Goal: Navigation & Orientation: Find specific page/section

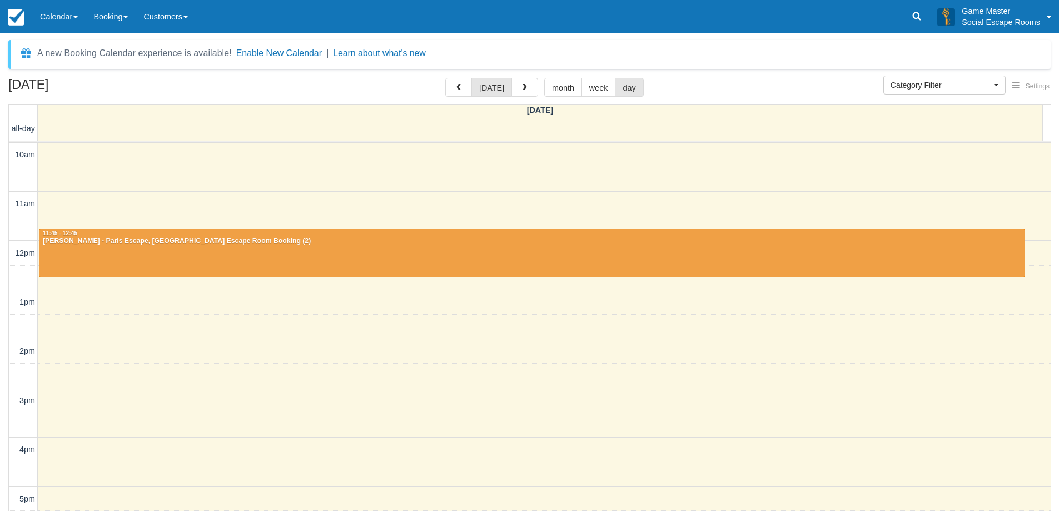
select select
click at [85, 22] on link "Calendar" at bounding box center [58, 16] width 53 height 33
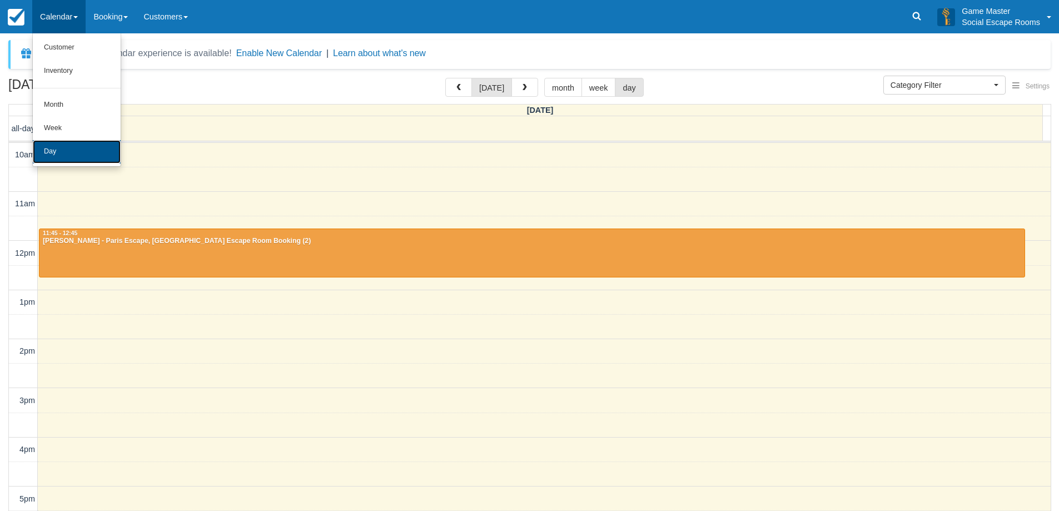
click at [85, 143] on link "Day" at bounding box center [77, 151] width 88 height 23
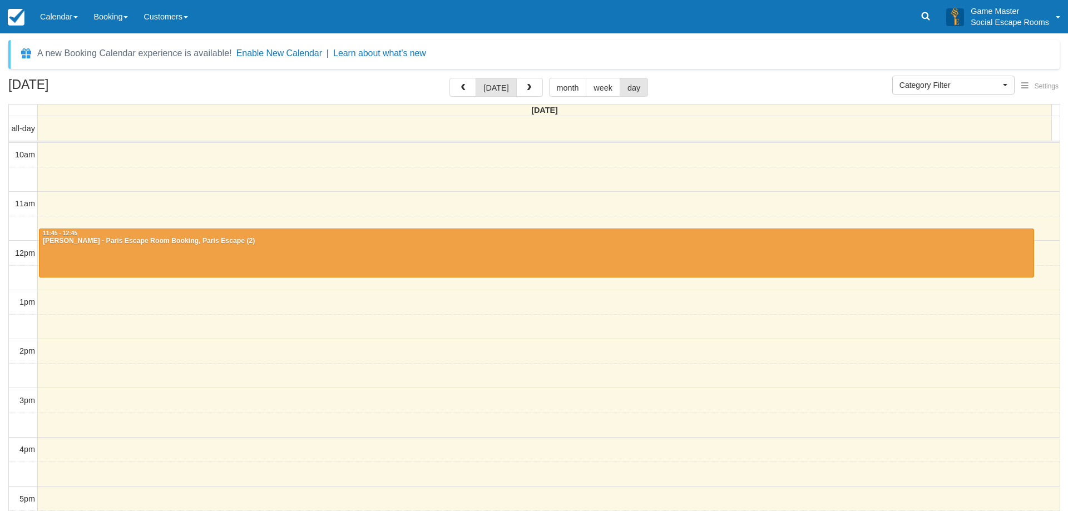
select select
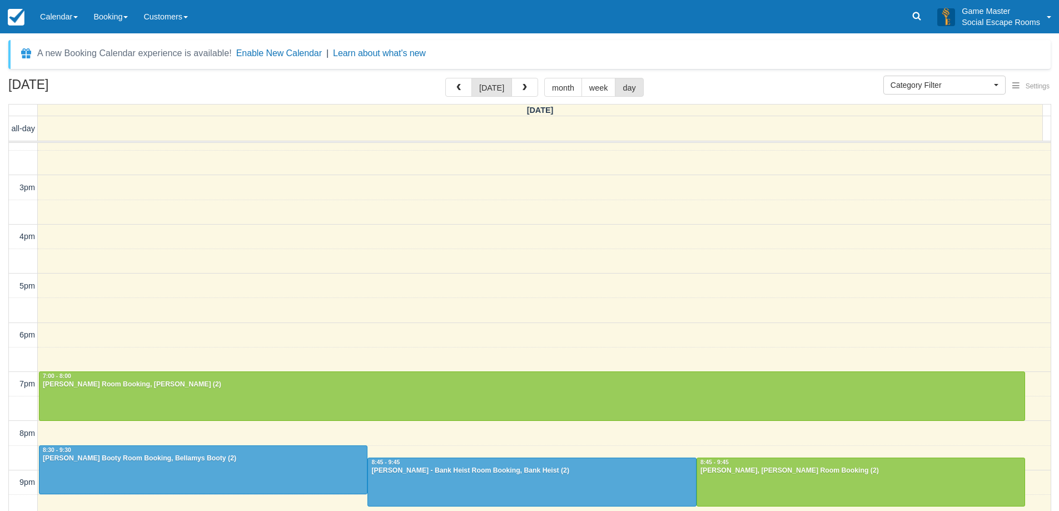
scroll to position [36, 0]
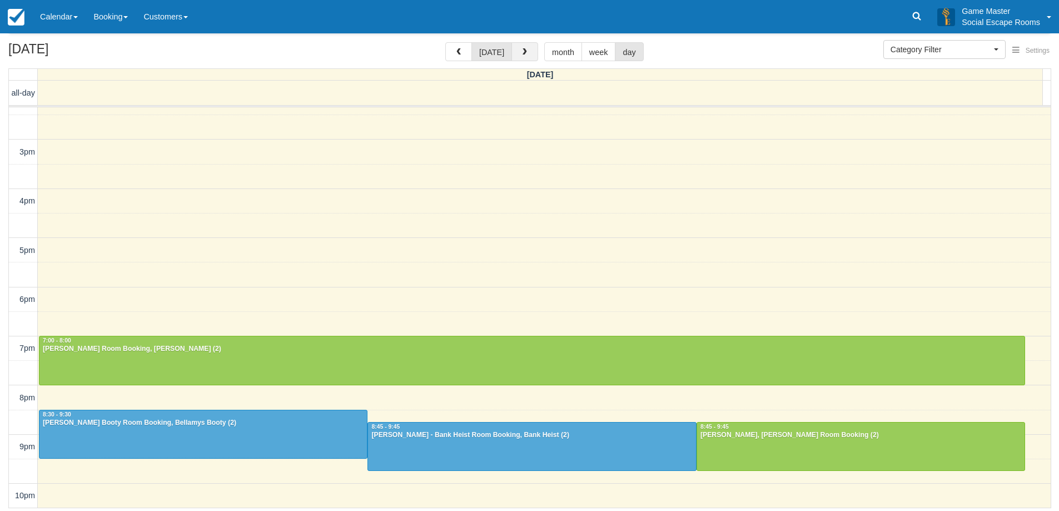
click at [525, 54] on span "button" at bounding box center [525, 52] width 8 height 8
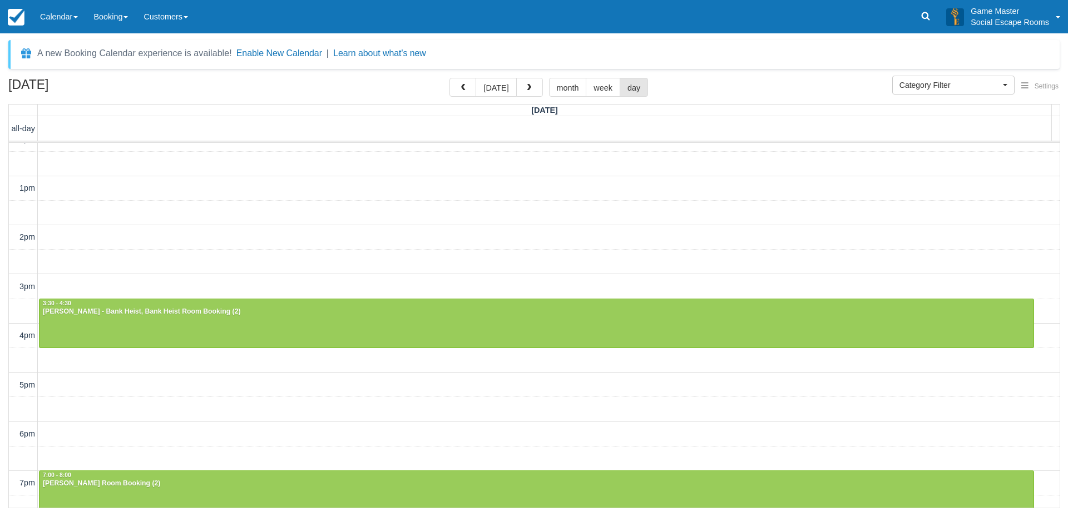
scroll to position [216, 0]
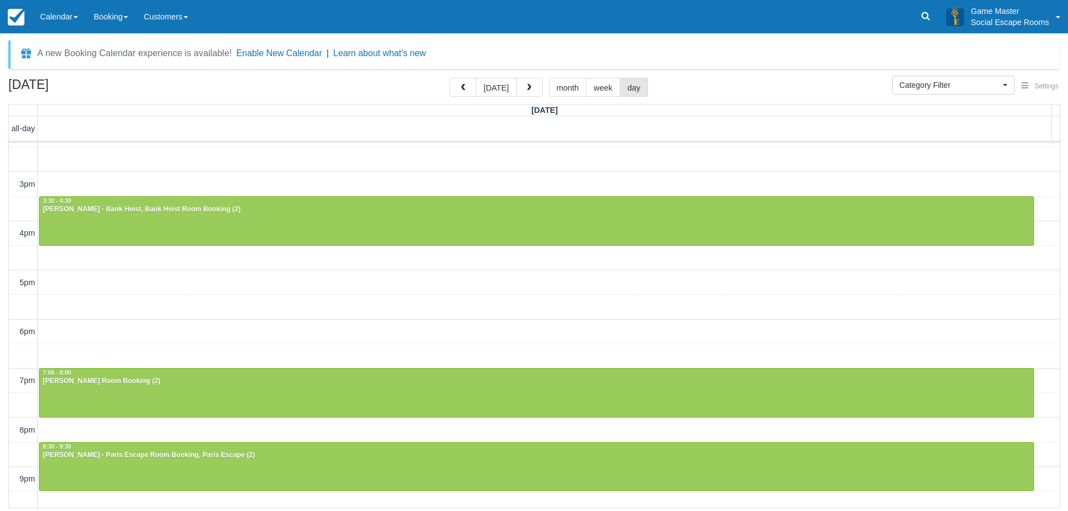
drag, startPoint x: 132, startPoint y: 86, endPoint x: 11, endPoint y: 86, distance: 121.8
click at [11, 86] on h2 "[DATE]" at bounding box center [78, 88] width 141 height 21
click at [10, 86] on h2 "September 13, 2025" at bounding box center [78, 88] width 141 height 21
drag, startPoint x: 10, startPoint y: 84, endPoint x: 124, endPoint y: 83, distance: 114.0
click at [124, 83] on h2 "September 13, 2025" at bounding box center [78, 88] width 141 height 21
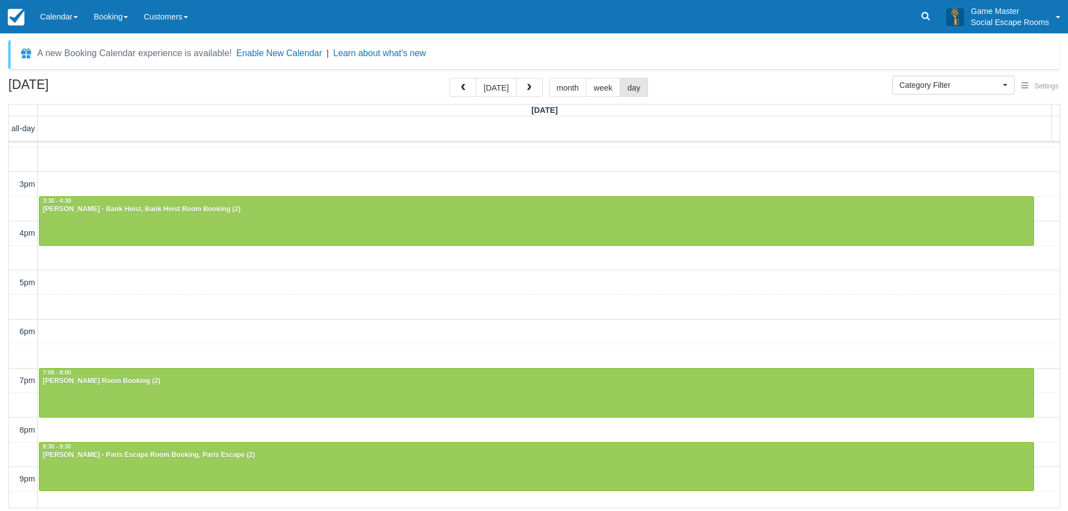
click at [124, 83] on h2 "September 13, 2025" at bounding box center [78, 88] width 141 height 21
drag, startPoint x: 128, startPoint y: 85, endPoint x: 3, endPoint y: 86, distance: 124.6
click at [3, 86] on div "September 13, 2025 today month week day Saturday all-day 10am 11am 12pm 1pm 2pm…" at bounding box center [534, 293] width 1068 height 430
click at [12, 85] on h2 "September 13, 2025" at bounding box center [78, 88] width 141 height 21
drag, startPoint x: 9, startPoint y: 82, endPoint x: 112, endPoint y: 78, distance: 103.5
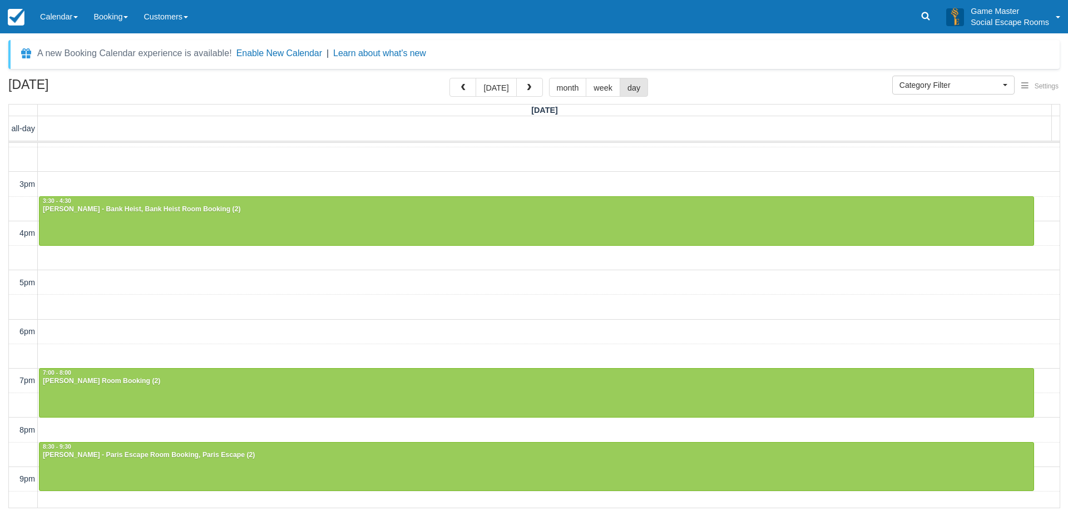
click at [112, 78] on div "September 13, 2025 today month week day Saturday all-day 10am 11am 12pm 1pm 2pm…" at bounding box center [534, 293] width 1068 height 430
click at [112, 78] on h2 "September 13, 2025" at bounding box center [78, 88] width 141 height 21
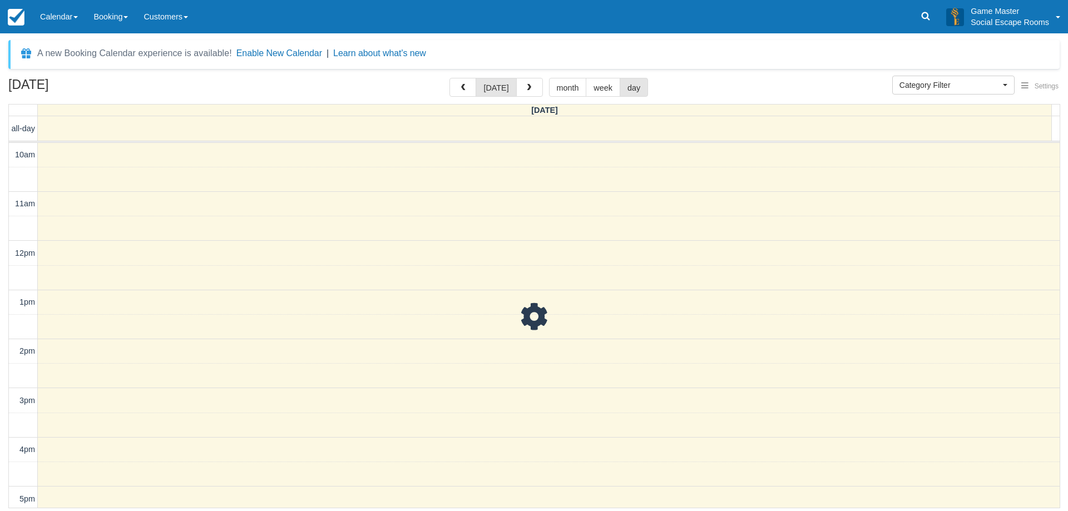
scroll to position [49, 0]
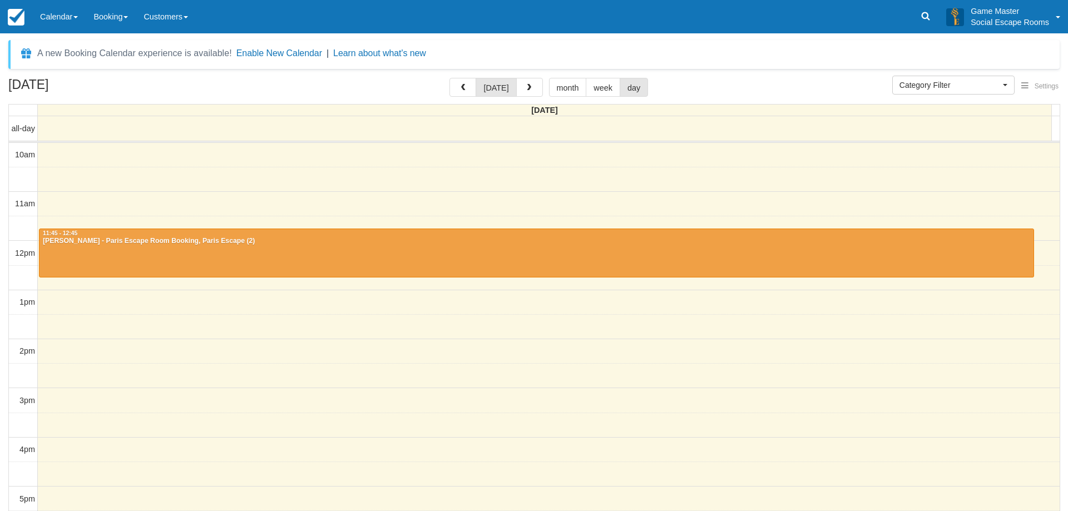
select select
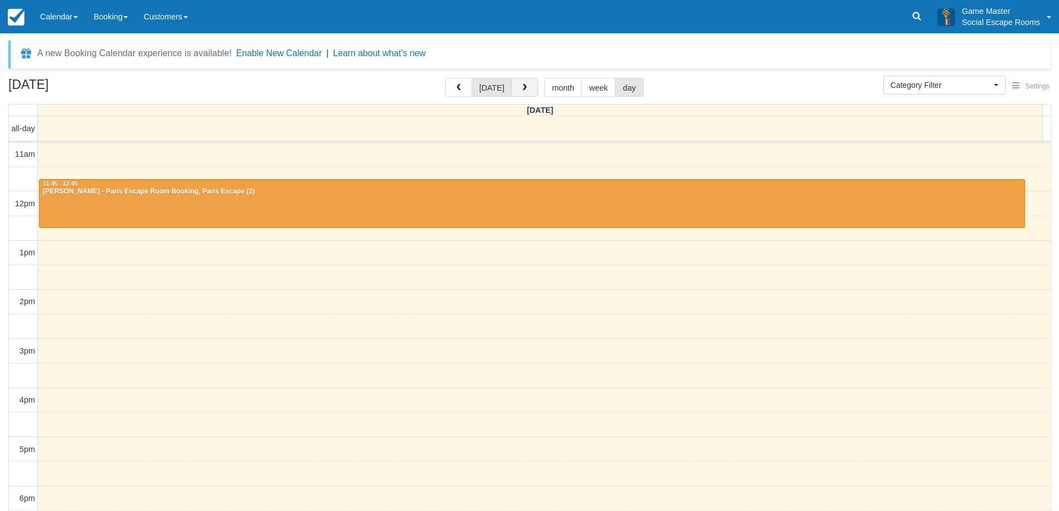
click at [524, 83] on button "button" at bounding box center [525, 87] width 27 height 19
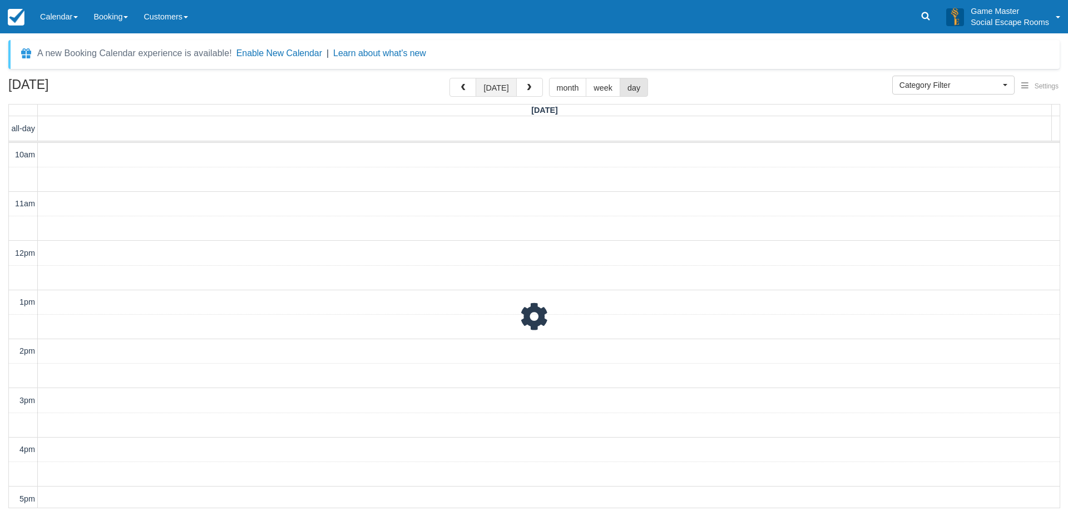
scroll to position [49, 0]
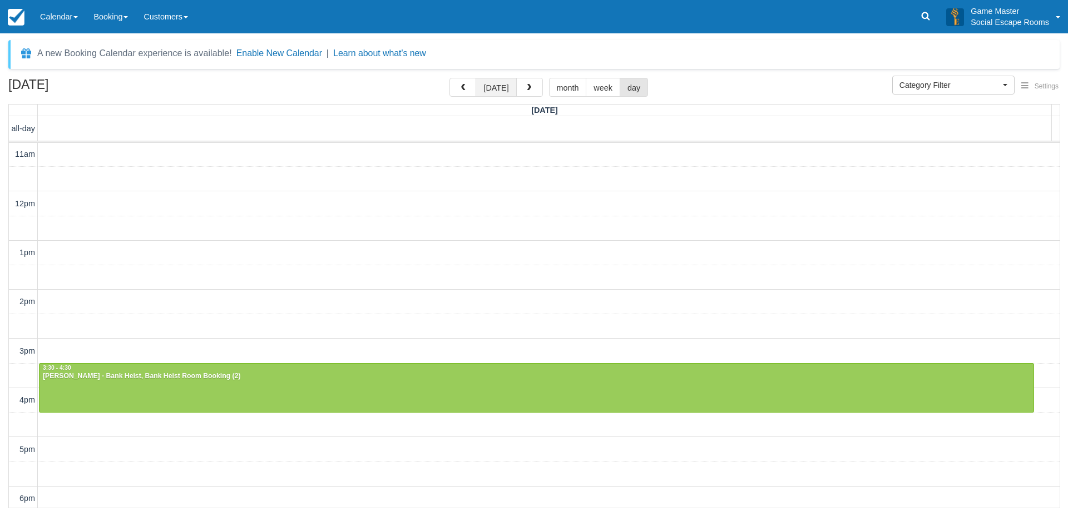
click at [500, 88] on button "[DATE]" at bounding box center [495, 87] width 41 height 19
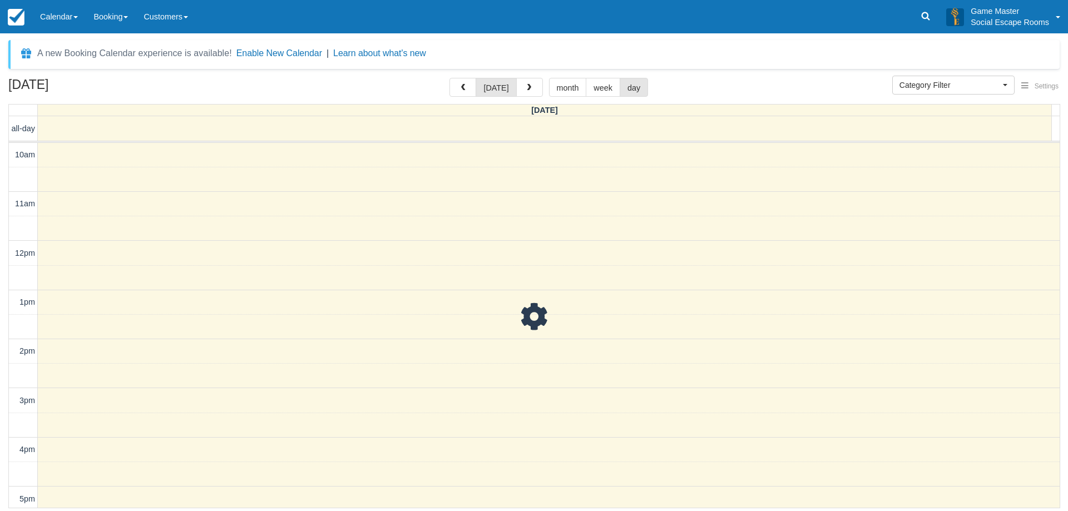
scroll to position [49, 0]
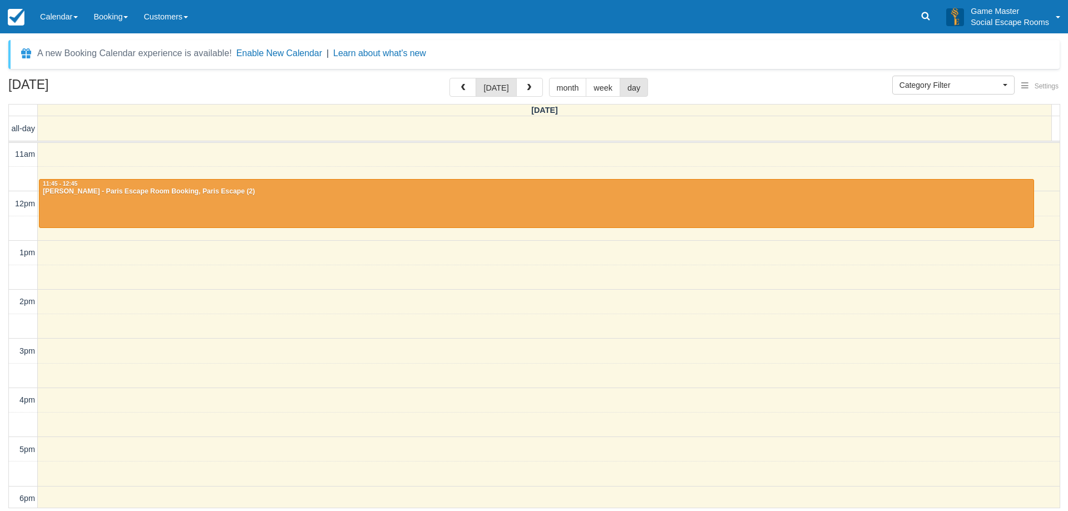
click at [411, 81] on div "September 12, 2025 today month week day" at bounding box center [533, 90] width 1051 height 24
click at [525, 87] on span "button" at bounding box center [529, 88] width 8 height 8
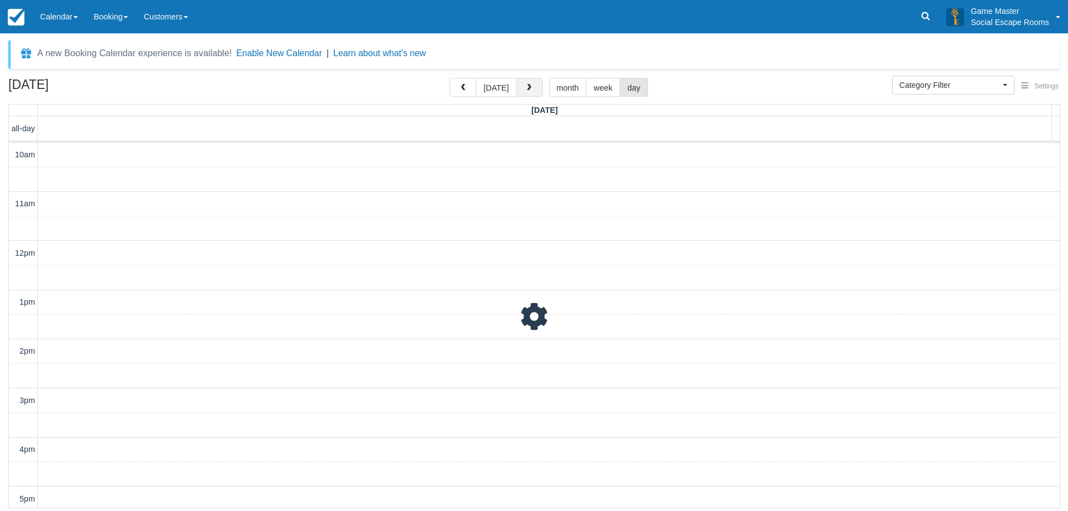
scroll to position [49, 0]
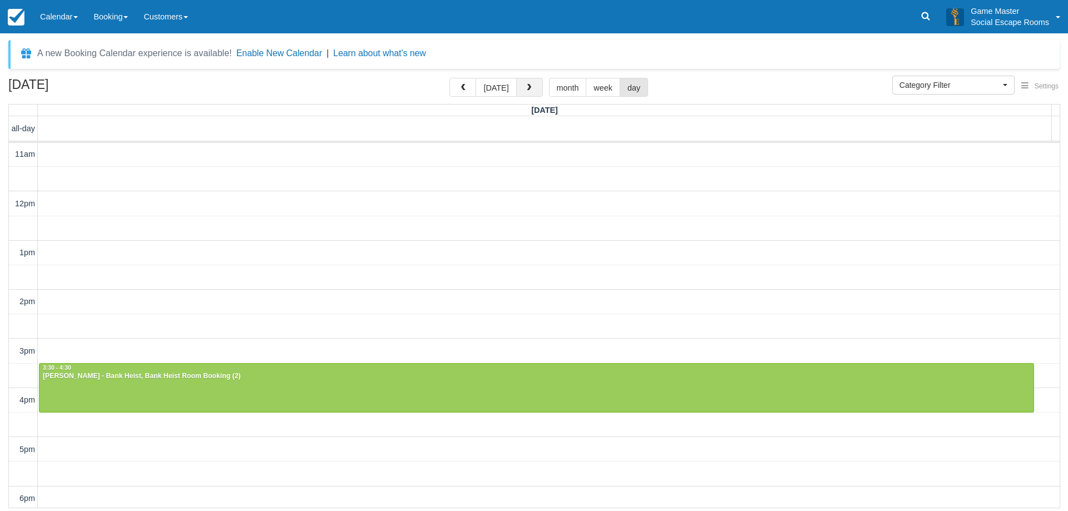
click at [525, 87] on span "button" at bounding box center [529, 88] width 8 height 8
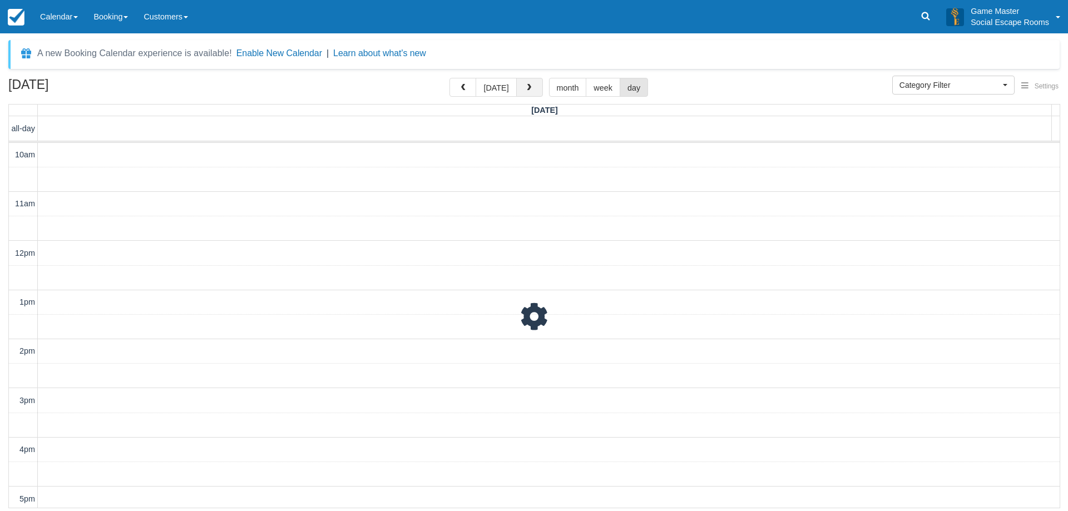
scroll to position [49, 0]
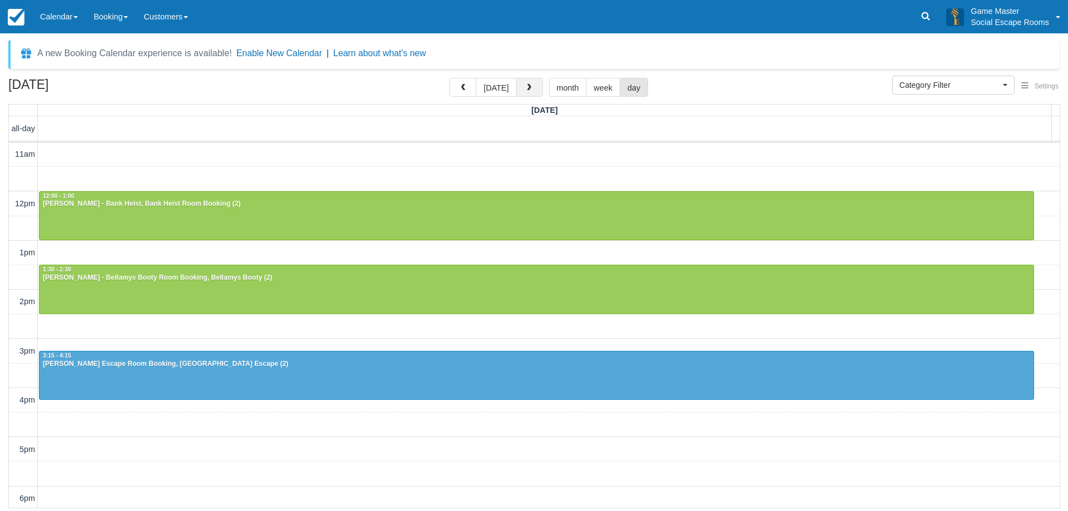
click at [525, 87] on span "button" at bounding box center [529, 88] width 8 height 8
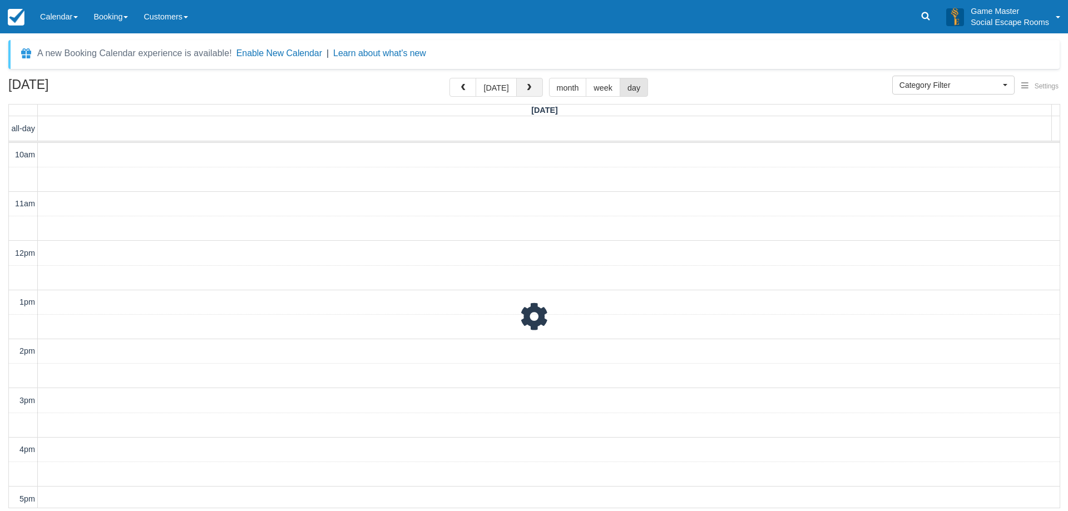
click at [525, 87] on span "button" at bounding box center [529, 88] width 8 height 8
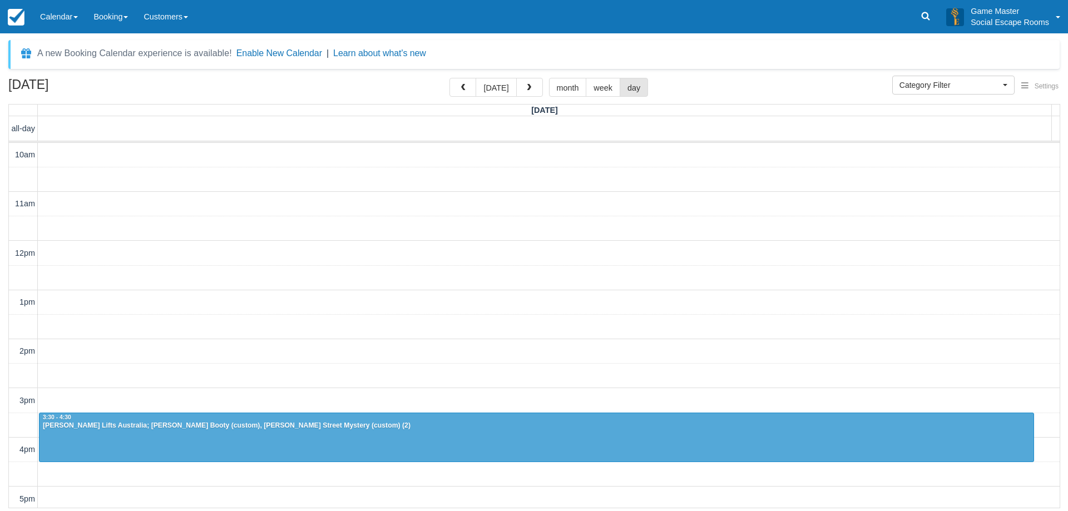
scroll to position [49, 0]
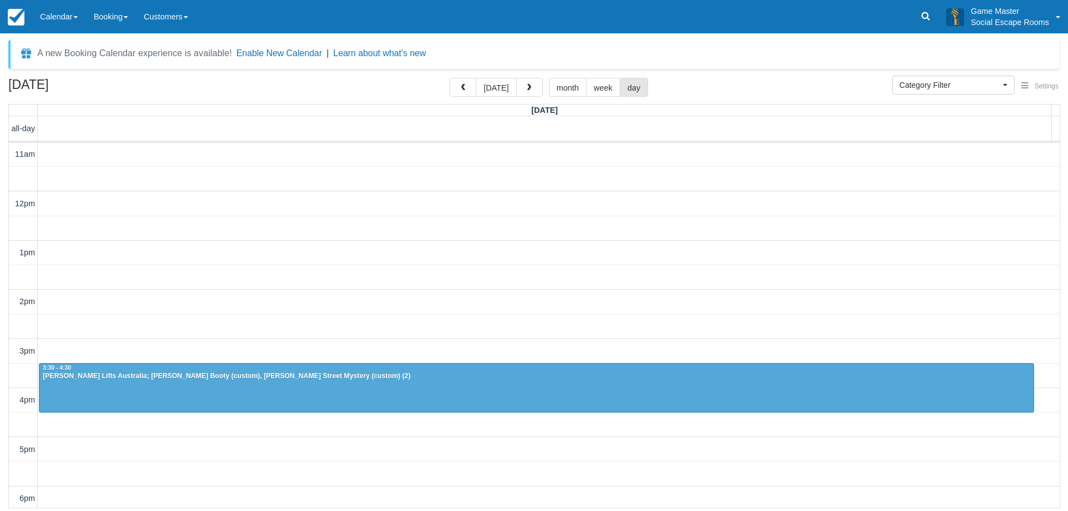
click at [672, 90] on div "September 16, 2025 today month week day" at bounding box center [533, 90] width 1051 height 24
click at [527, 93] on button "button" at bounding box center [529, 87] width 27 height 19
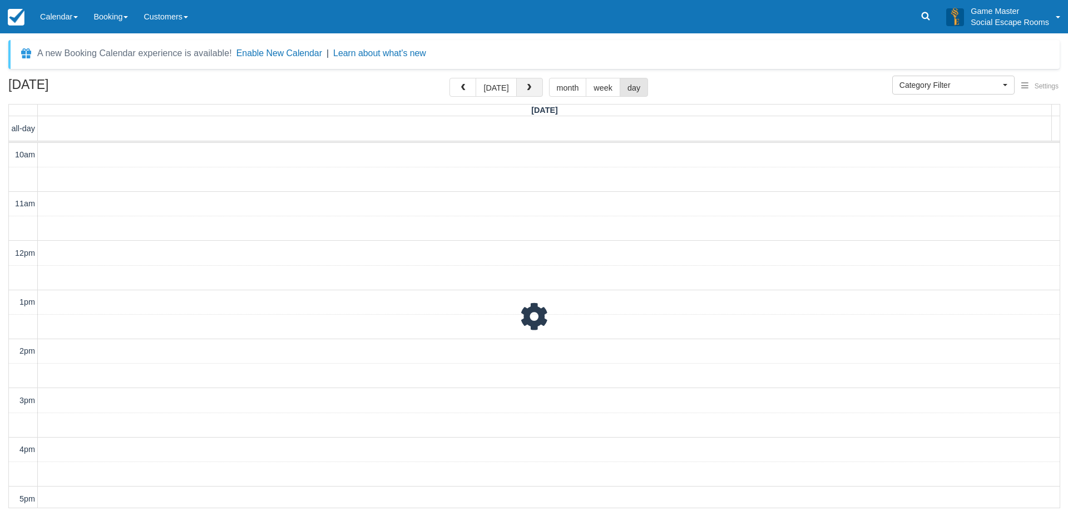
click at [527, 93] on button "button" at bounding box center [529, 87] width 27 height 19
click at [698, 85] on div "September 18, 2025 today month week day" at bounding box center [533, 90] width 1051 height 24
click at [708, 71] on div "A new Booking Calendar experience is available! Enable New Calendar | Learn abo…" at bounding box center [533, 275] width 1051 height 471
click at [842, 83] on div "September 18, 2025 today month week day" at bounding box center [533, 90] width 1051 height 24
click at [681, 86] on div "September 18, 2025 today month week day" at bounding box center [533, 90] width 1051 height 24
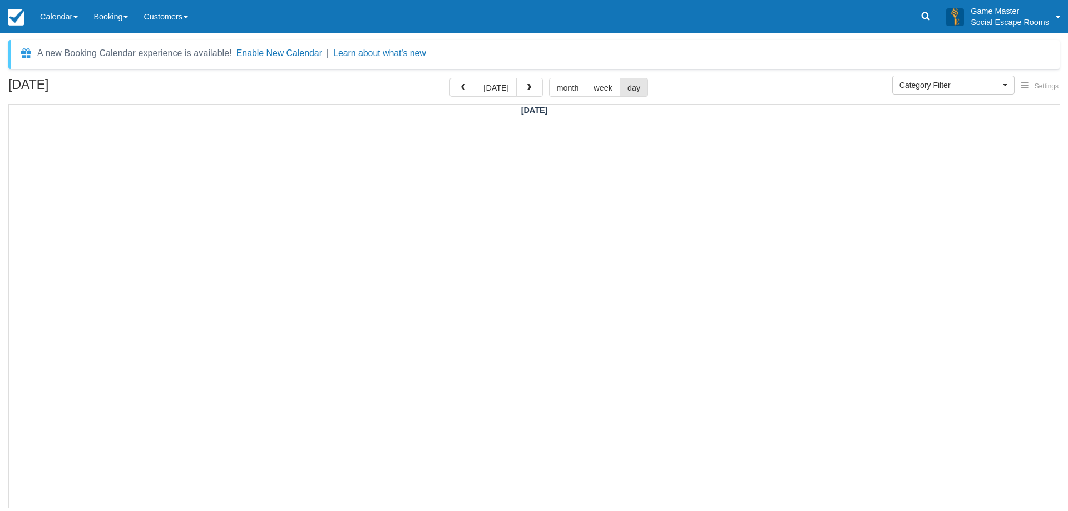
click at [335, 74] on div "A new Booking Calendar experience is available! Enable New Calendar | Learn abo…" at bounding box center [533, 275] width 1051 height 471
drag, startPoint x: 125, startPoint y: 85, endPoint x: 72, endPoint y: 86, distance: 52.8
click at [72, 86] on h2 "September 18, 2025" at bounding box center [78, 88] width 141 height 21
drag, startPoint x: 131, startPoint y: 85, endPoint x: 22, endPoint y: 87, distance: 109.0
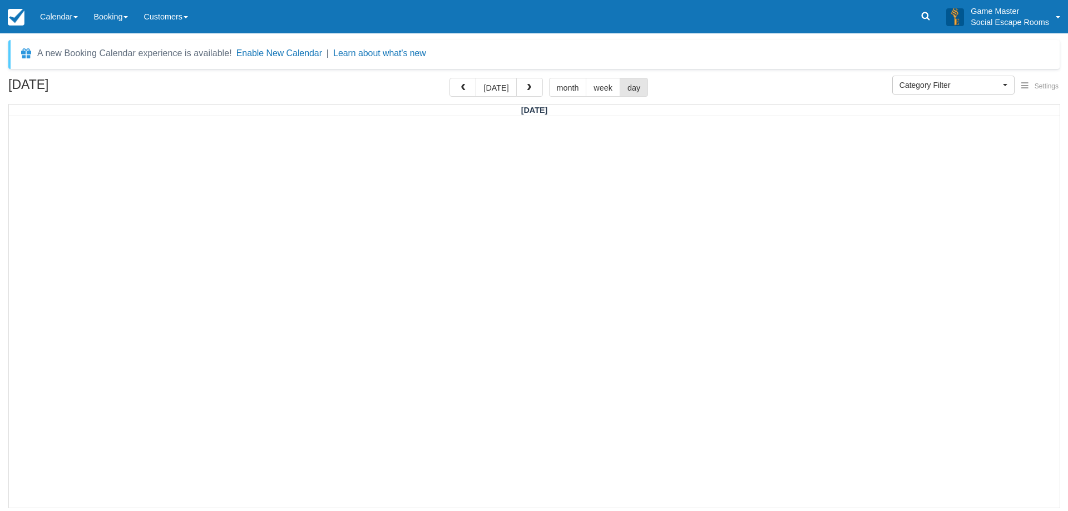
click at [26, 90] on h2 "September 18, 2025" at bounding box center [78, 88] width 141 height 21
click at [22, 87] on h2 "September 18, 2025" at bounding box center [78, 88] width 141 height 21
drag, startPoint x: 7, startPoint y: 82, endPoint x: 120, endPoint y: 81, distance: 112.3
click at [106, 84] on div "September 18, 2025 today month week day Thursday" at bounding box center [534, 293] width 1068 height 430
click at [121, 81] on h2 "September 18, 2025" at bounding box center [78, 88] width 141 height 21
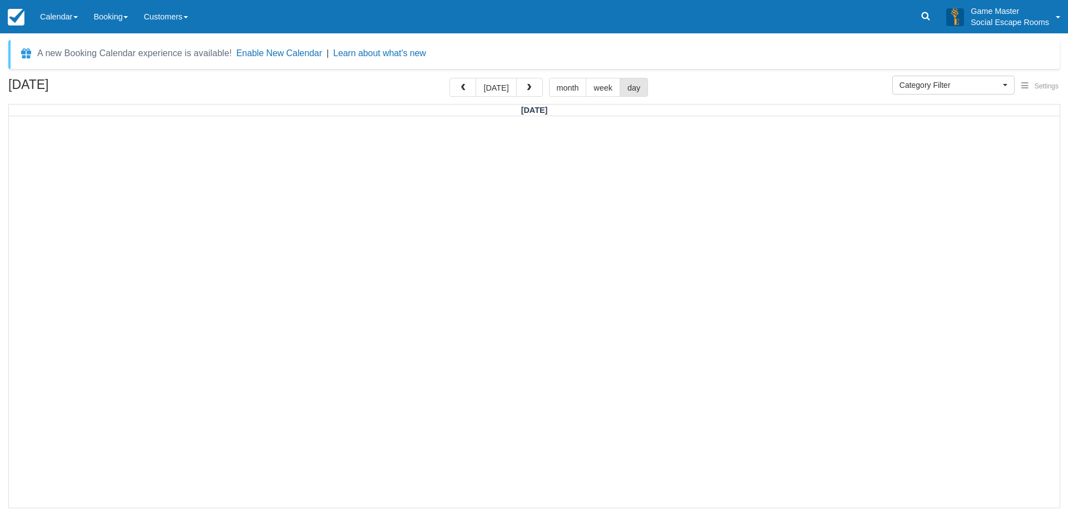
click at [131, 82] on h2 "September 18, 2025" at bounding box center [78, 88] width 141 height 21
click at [178, 80] on div "September 18, 2025 today month week day" at bounding box center [533, 90] width 1051 height 24
click at [712, 87] on div "September 18, 2025 today month week day" at bounding box center [533, 90] width 1051 height 24
click at [533, 93] on button "button" at bounding box center [529, 87] width 27 height 19
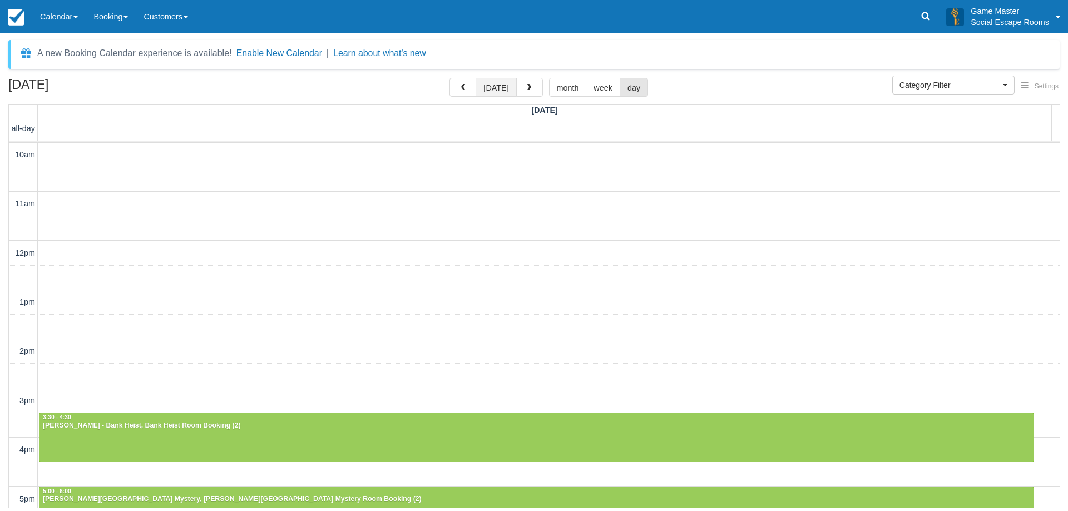
scroll to position [49, 0]
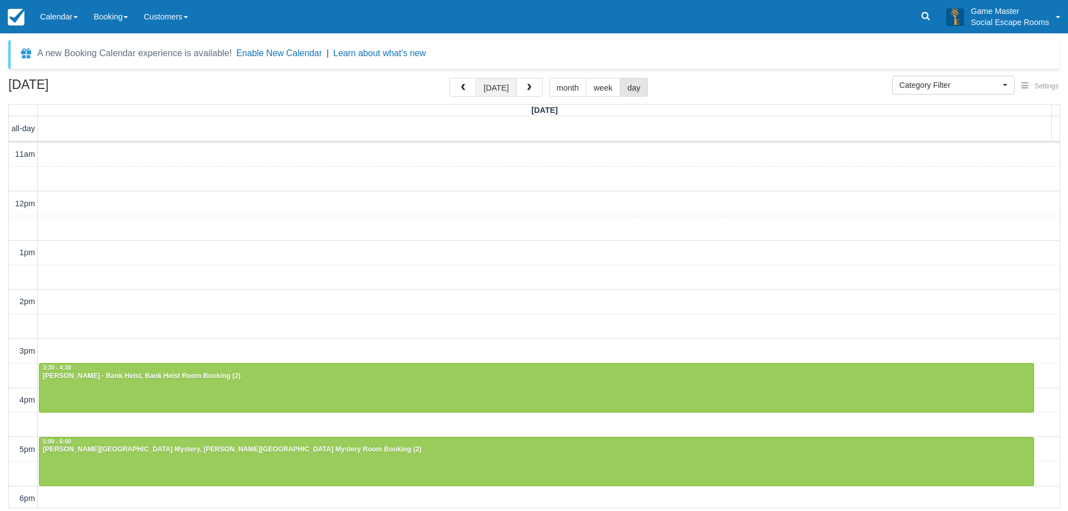
click at [493, 93] on button "[DATE]" at bounding box center [495, 87] width 41 height 19
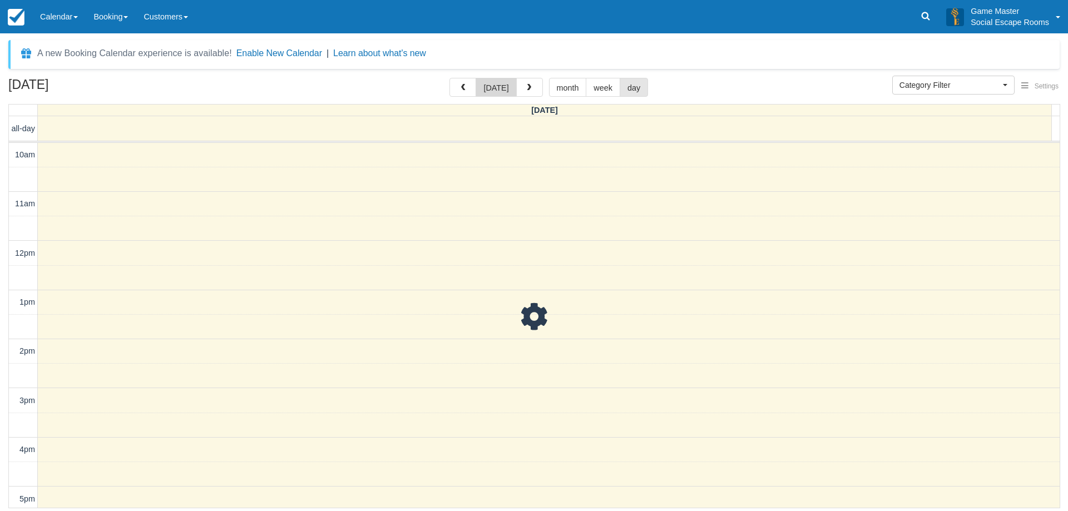
scroll to position [49, 0]
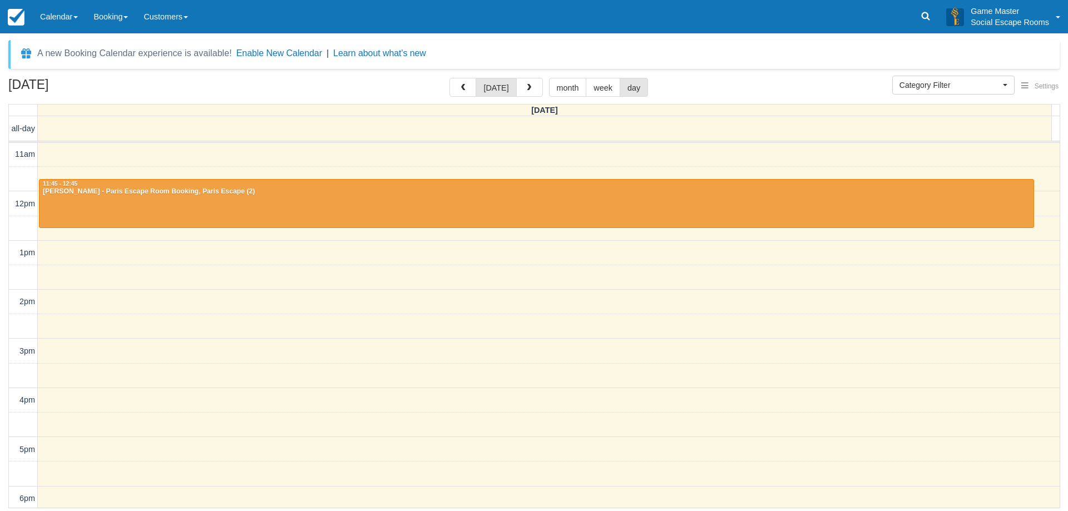
click at [758, 86] on div "September 12, 2025 today month week day" at bounding box center [533, 90] width 1051 height 24
